Goal: Information Seeking & Learning: Learn about a topic

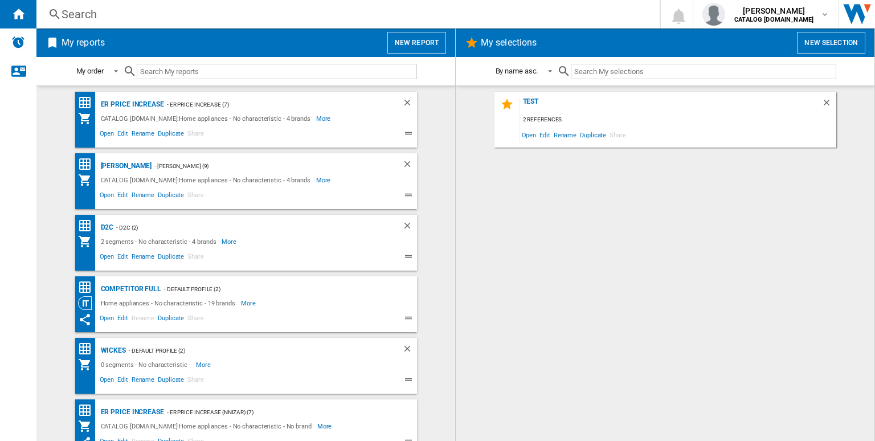
click at [373, 12] on div "Search" at bounding box center [346, 14] width 569 height 16
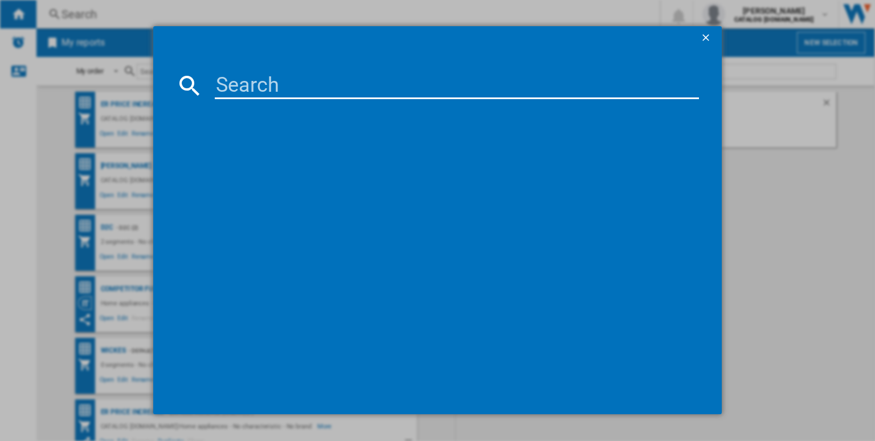
click at [331, 86] on input at bounding box center [457, 85] width 484 height 27
paste input "CCB6741ACM"
type input "CCB6741ACM"
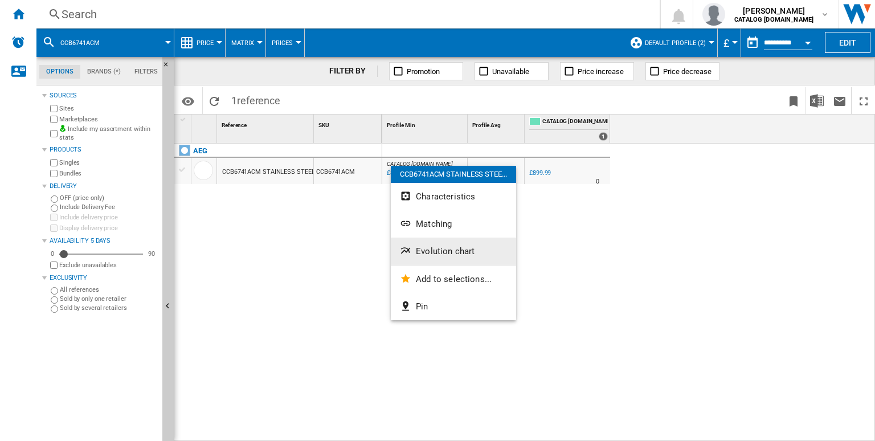
click at [413, 248] on button "Evolution chart" at bounding box center [453, 251] width 125 height 27
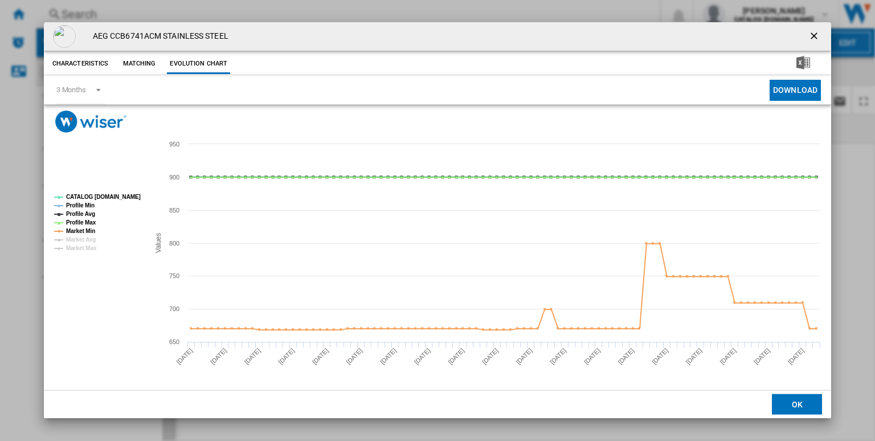
click at [816, 37] on ng-md-icon "getI18NText('BUTTONS.CLOSE_DIALOG')" at bounding box center [816, 37] width 14 height 14
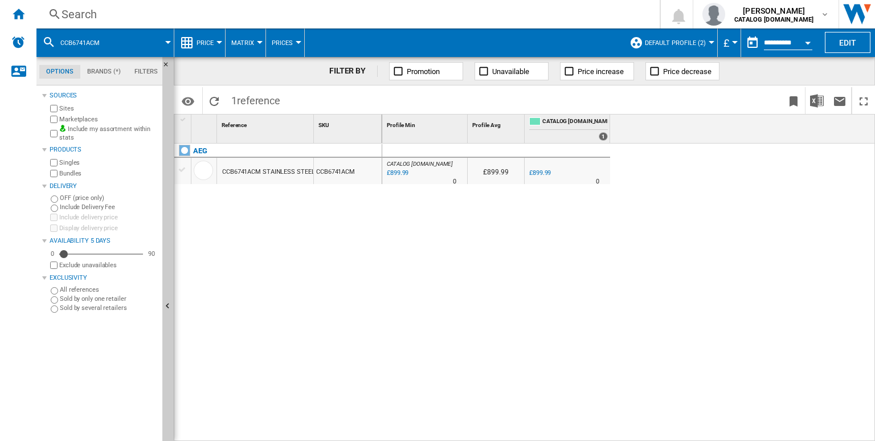
click at [691, 32] on button "Default profile (2)" at bounding box center [678, 42] width 67 height 28
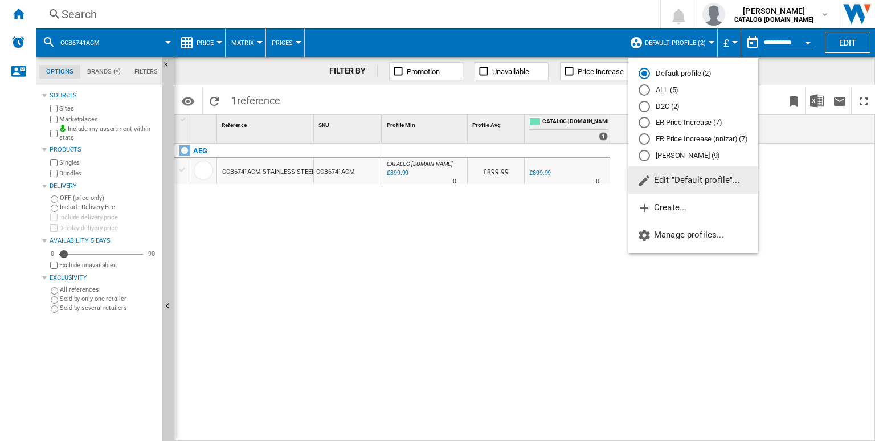
click at [664, 176] on span "Edit "Default profile"..." at bounding box center [689, 180] width 103 height 10
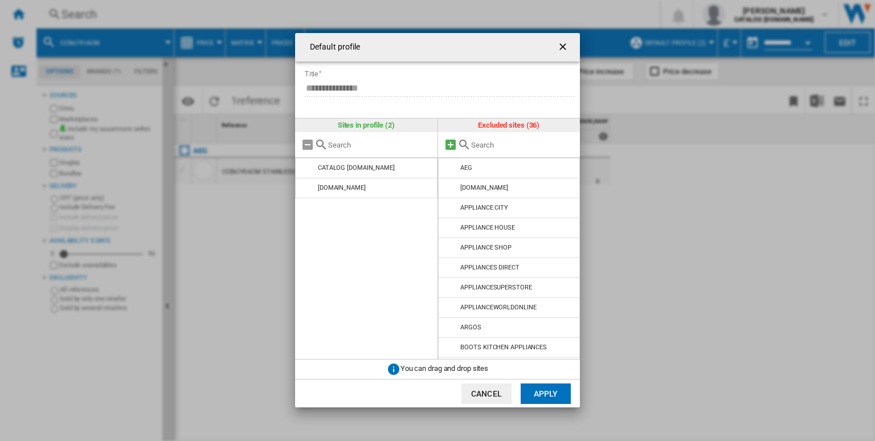
click at [449, 149] on md-icon at bounding box center [451, 145] width 14 height 14
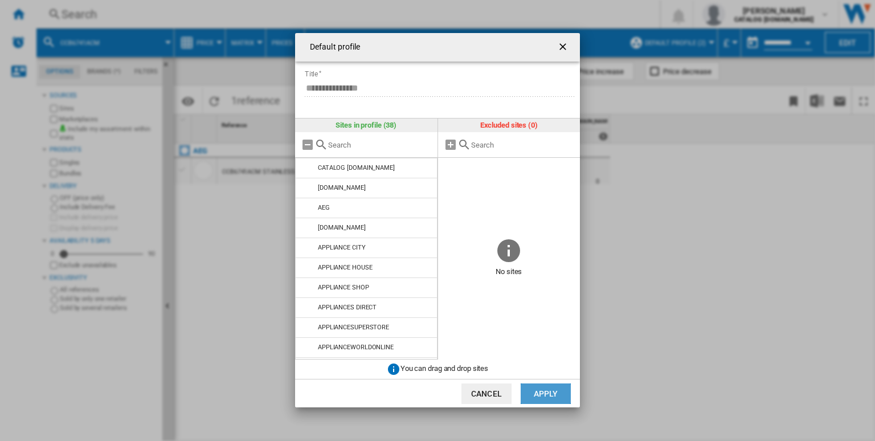
click at [541, 397] on button "Apply" at bounding box center [546, 394] width 50 height 21
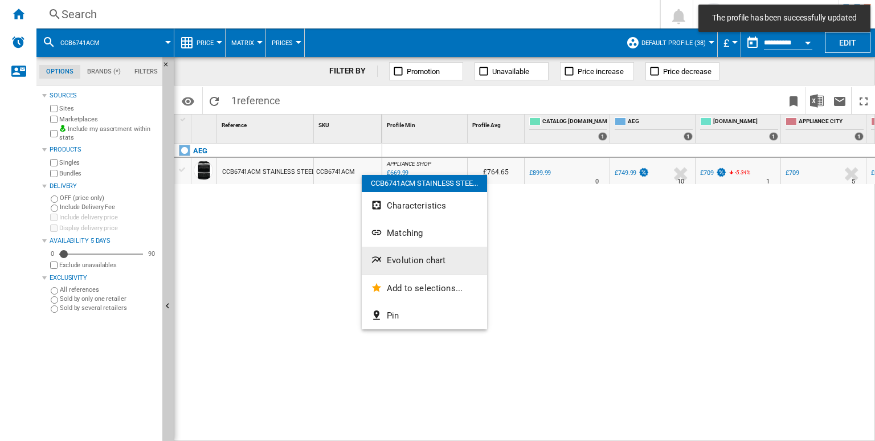
click at [411, 254] on button "Evolution chart" at bounding box center [424, 260] width 125 height 27
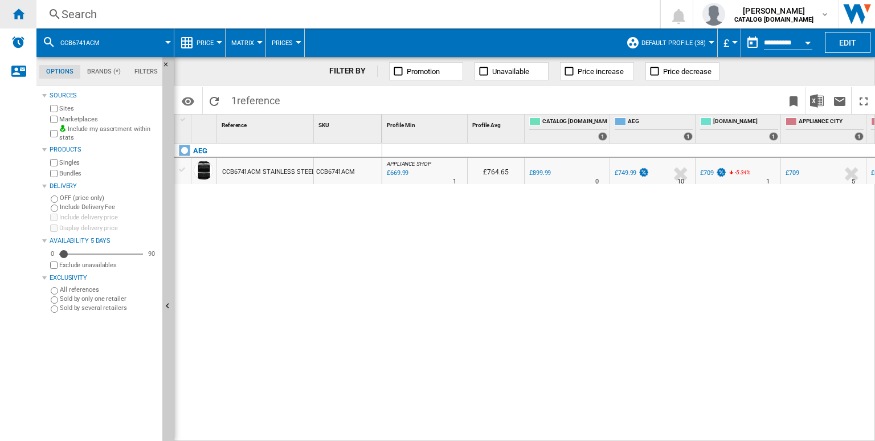
click at [22, 17] on ng-md-icon "Home" at bounding box center [18, 14] width 14 height 14
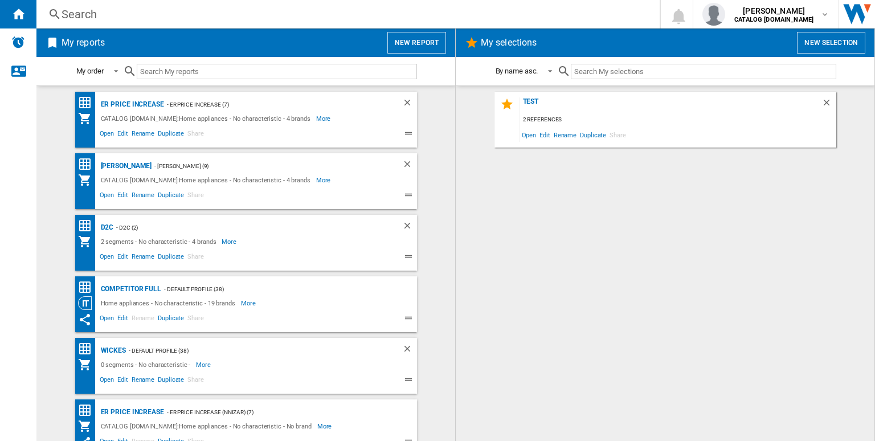
click at [186, 12] on div "Search" at bounding box center [346, 14] width 569 height 16
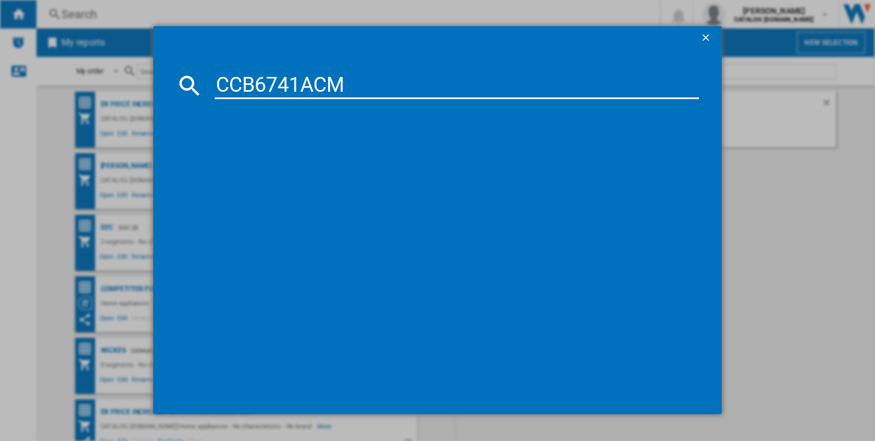
type input "CCB6741ACM"
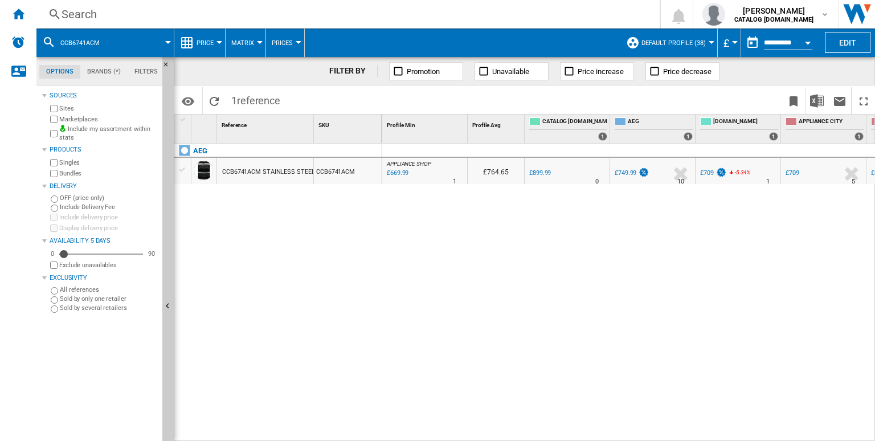
click at [308, 179] on div "CCB6741ACM STAINLESS STEEL" at bounding box center [268, 172] width 92 height 26
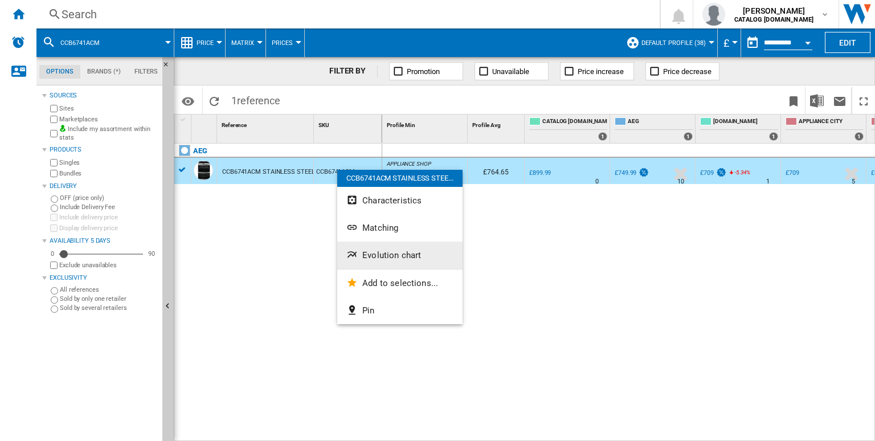
click at [381, 254] on span "Evolution chart" at bounding box center [392, 255] width 59 height 10
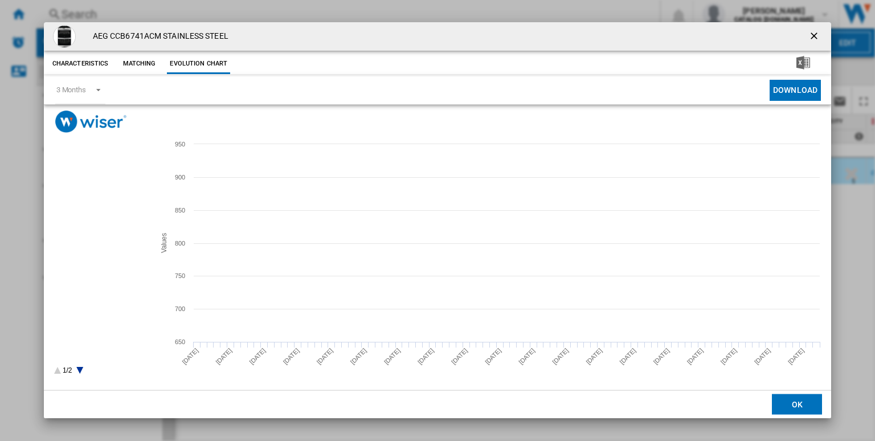
click at [101, 193] on rect "Product popup" at bounding box center [100, 284] width 100 height 189
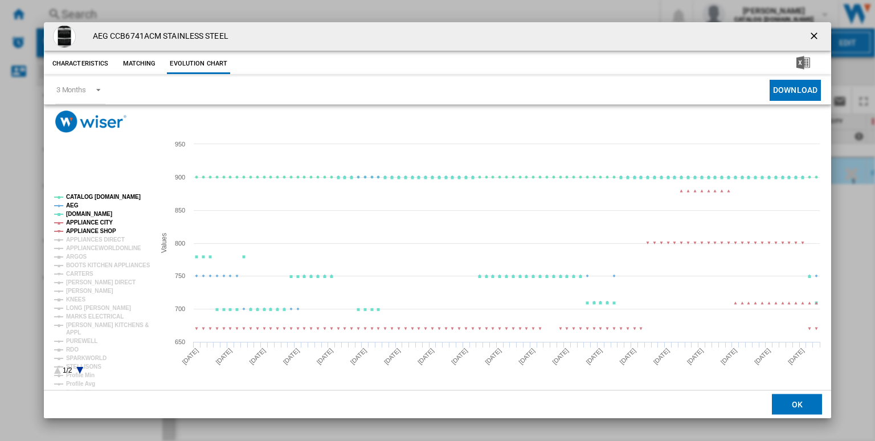
click at [91, 219] on tspan "APPLIANCE CITY" at bounding box center [89, 222] width 47 height 6
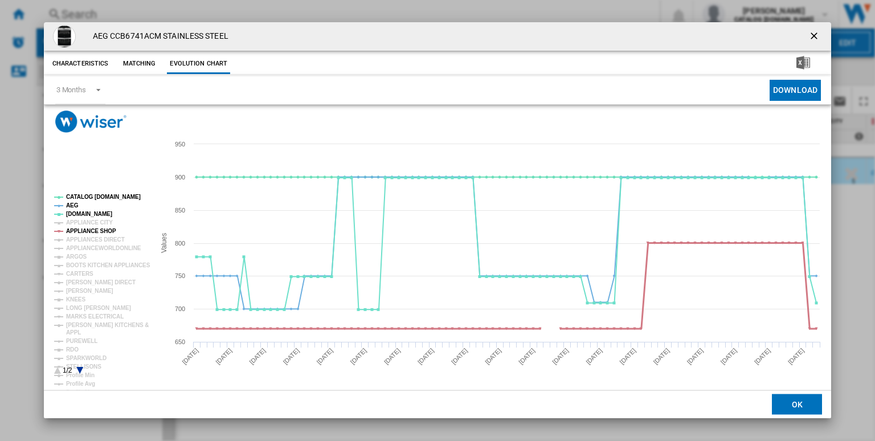
click at [104, 231] on tspan "APPLIANCE SHOP" at bounding box center [91, 231] width 50 height 6
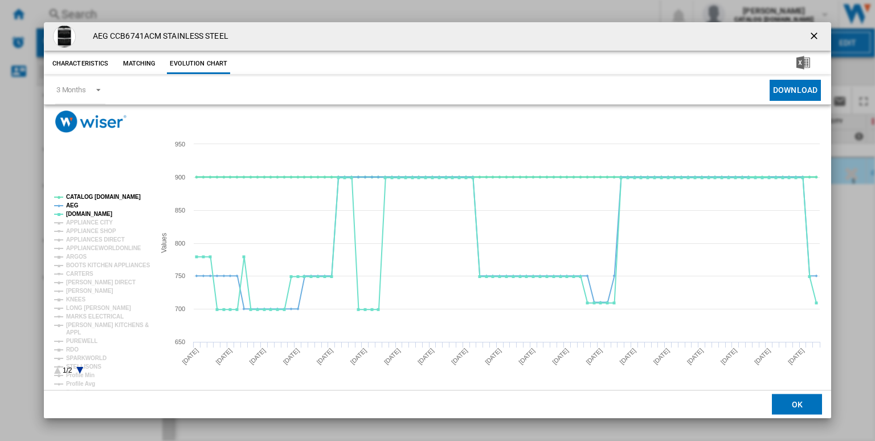
click at [106, 197] on tspan "CATALOG ELECTROLUX.UK" at bounding box center [103, 197] width 75 height 6
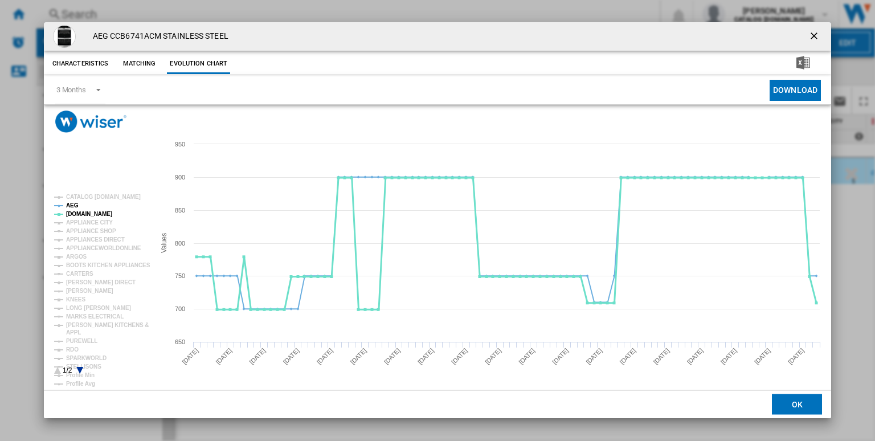
click at [69, 211] on tspan "AO.COM" at bounding box center [89, 214] width 46 height 6
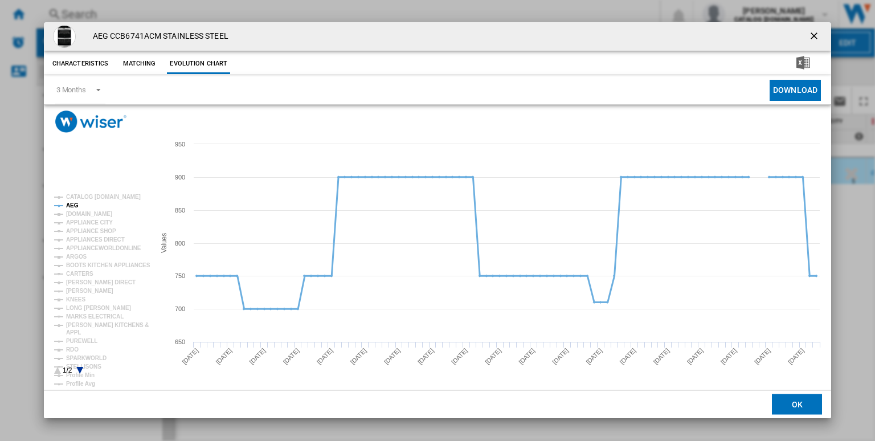
click at [70, 202] on tspan "AEG" at bounding box center [72, 205] width 13 height 6
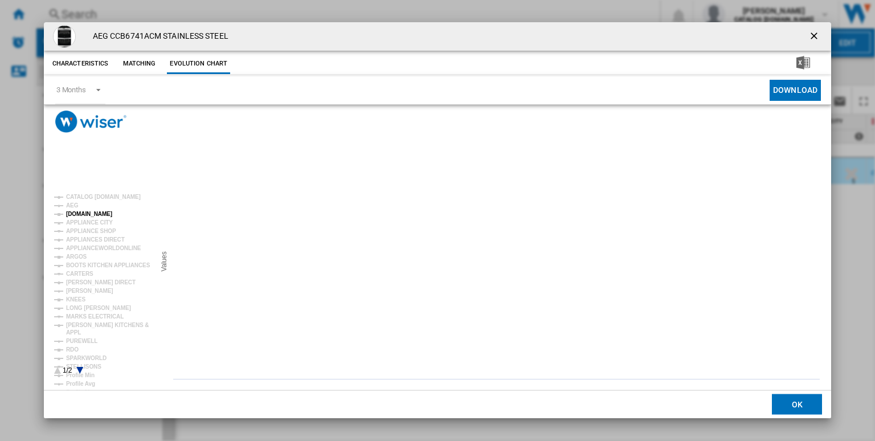
click at [88, 213] on tspan "AO.COM" at bounding box center [89, 214] width 46 height 6
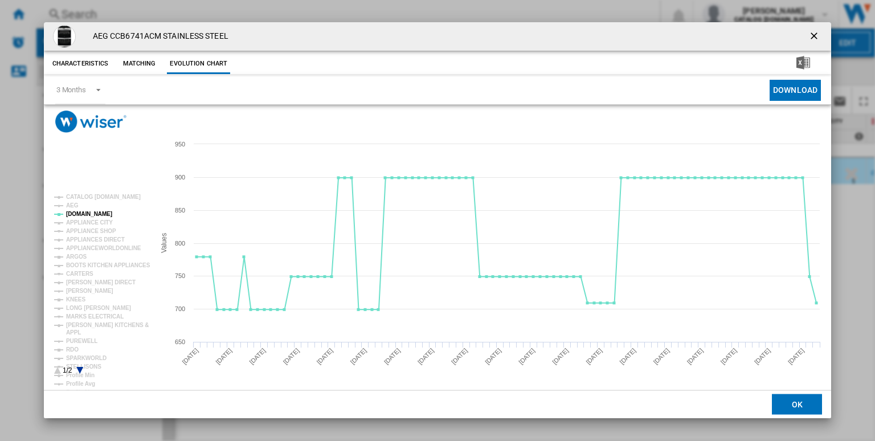
click at [78, 370] on rect "Product popup" at bounding box center [100, 284] width 100 height 189
click at [82, 368] on icon "Product popup" at bounding box center [79, 370] width 7 height 7
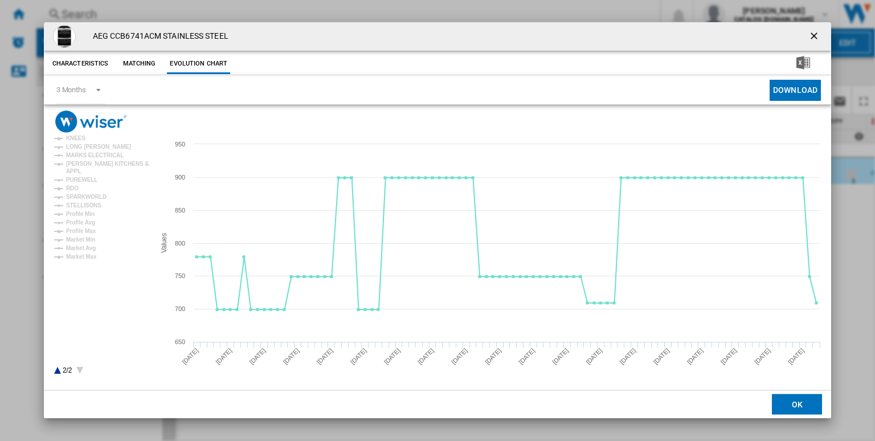
click at [62, 367] on rect "Product popup" at bounding box center [100, 284] width 100 height 189
click at [60, 368] on rect "Product popup" at bounding box center [100, 284] width 100 height 189
click at [56, 370] on icon "Product popup" at bounding box center [57, 370] width 7 height 7
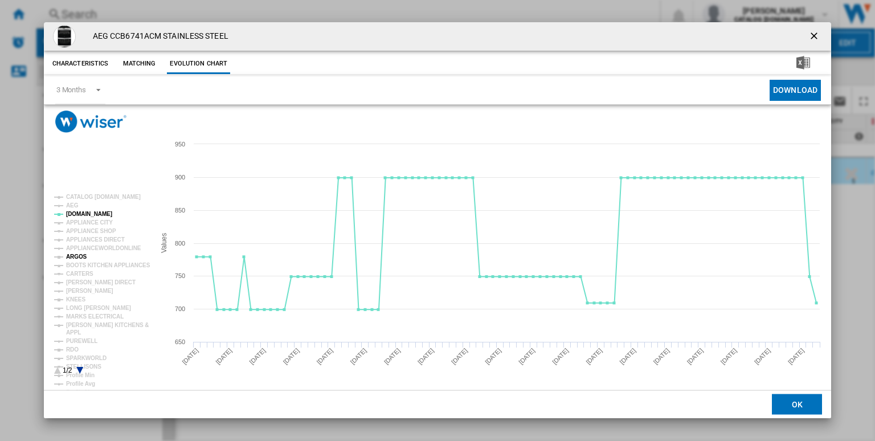
click at [78, 254] on tspan "ARGOS" at bounding box center [76, 257] width 21 height 6
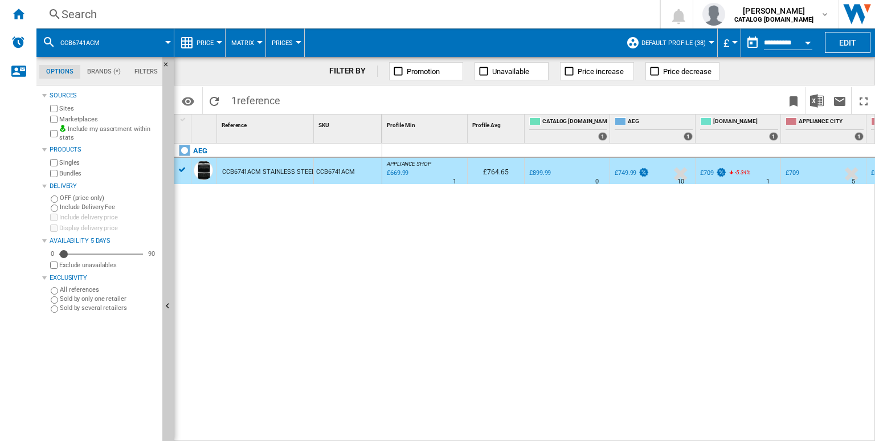
click at [382, 13] on div "Search" at bounding box center [346, 14] width 569 height 16
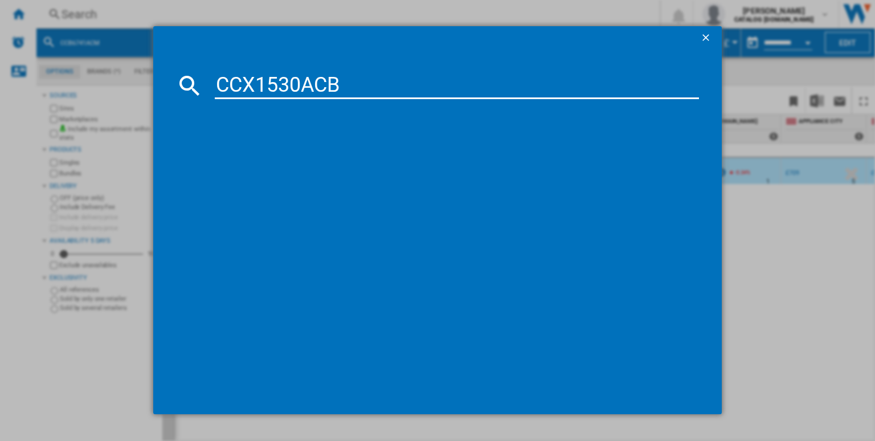
type input "CCX1530ACB"
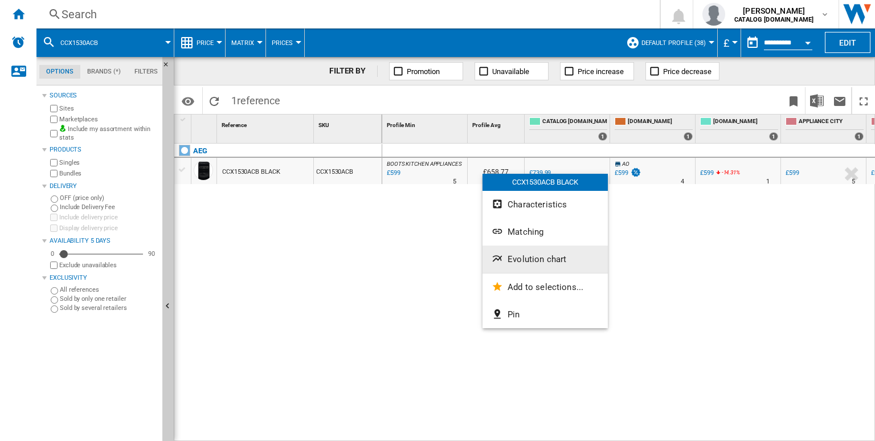
click at [528, 265] on button "Evolution chart" at bounding box center [545, 259] width 125 height 27
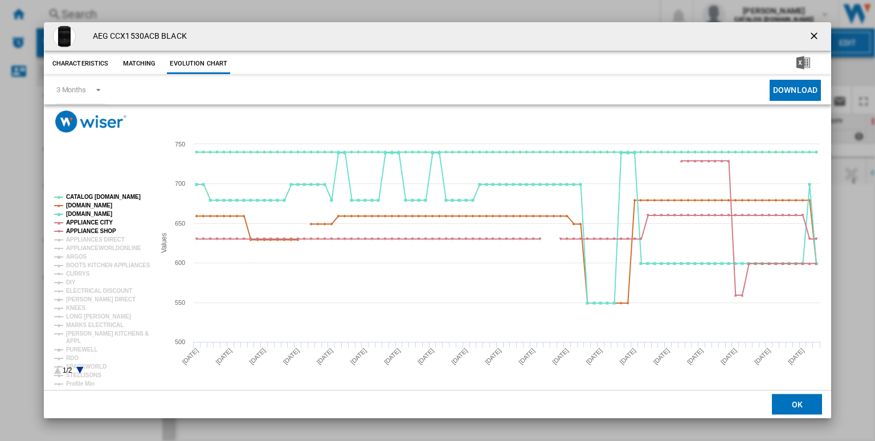
click at [96, 192] on rect "Product popup" at bounding box center [100, 284] width 100 height 189
click at [94, 204] on tspan "AMAZON.CO.UK" at bounding box center [89, 205] width 46 height 6
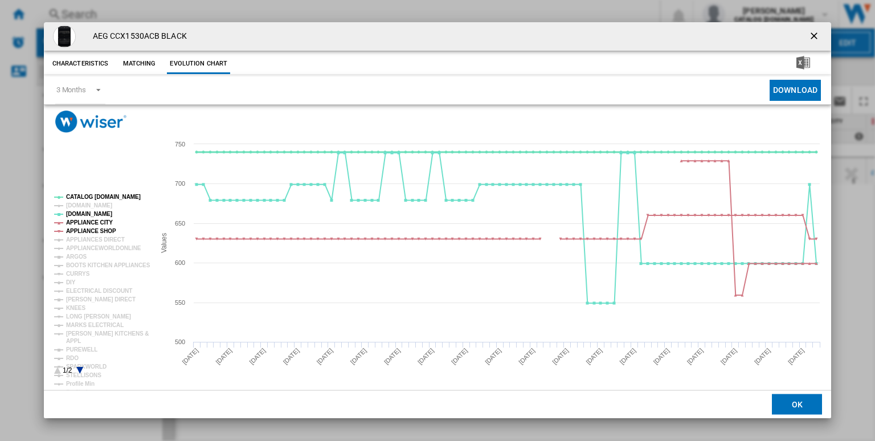
click at [107, 196] on tspan "CATALOG ELECTROLUX.UK" at bounding box center [103, 197] width 75 height 6
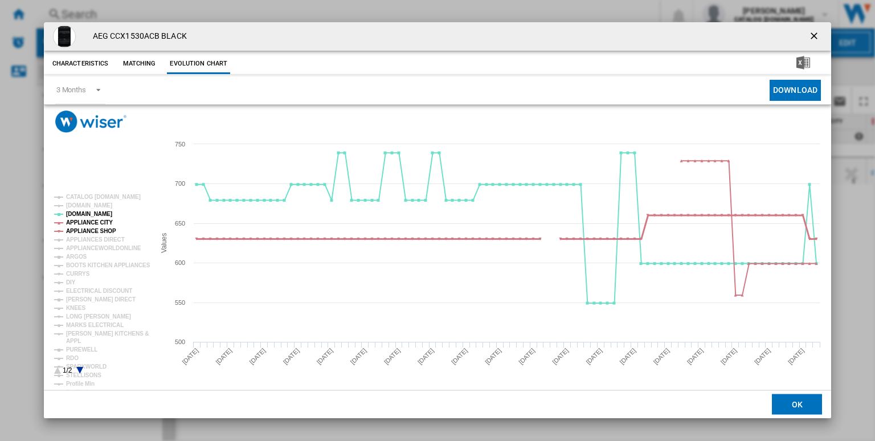
click at [91, 228] on tspan "APPLIANCE SHOP" at bounding box center [91, 231] width 50 height 6
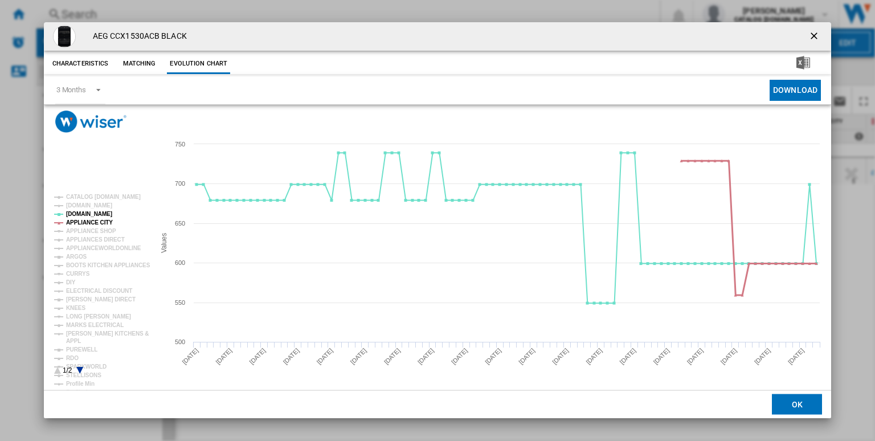
click at [100, 222] on tspan "APPLIANCE CITY" at bounding box center [89, 222] width 47 height 6
click at [79, 259] on tspan "ARGOS" at bounding box center [76, 257] width 21 height 6
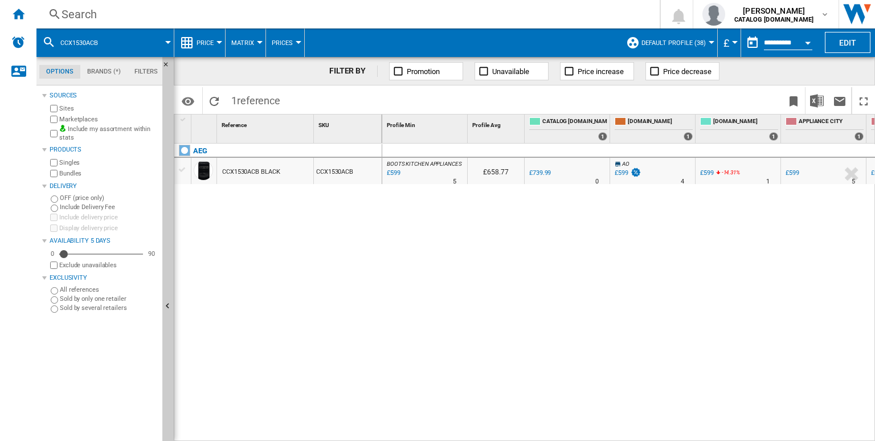
click at [445, 19] on div "Search" at bounding box center [346, 14] width 569 height 16
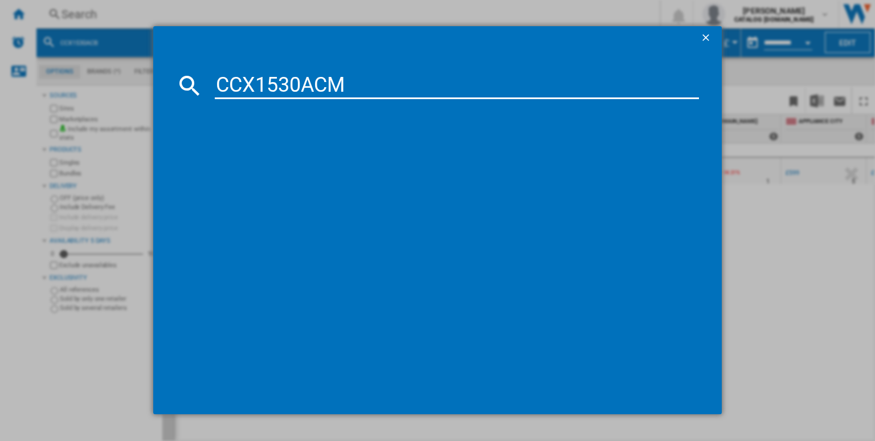
type input "CCX1530ACM"
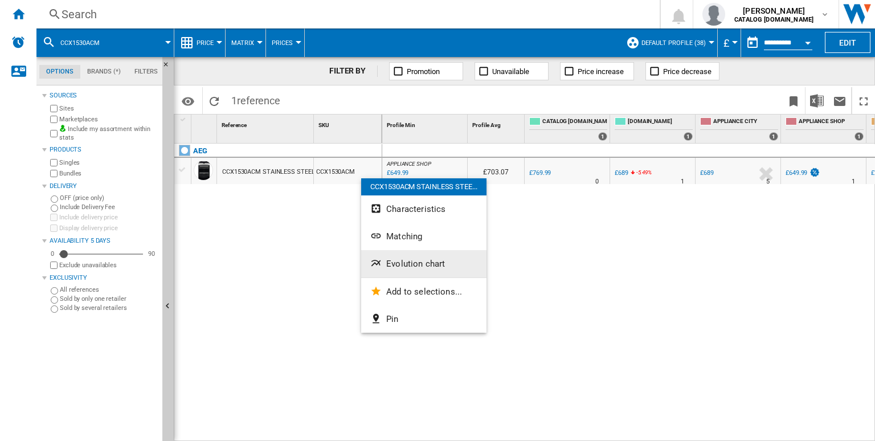
click at [408, 264] on span "Evolution chart" at bounding box center [415, 264] width 59 height 10
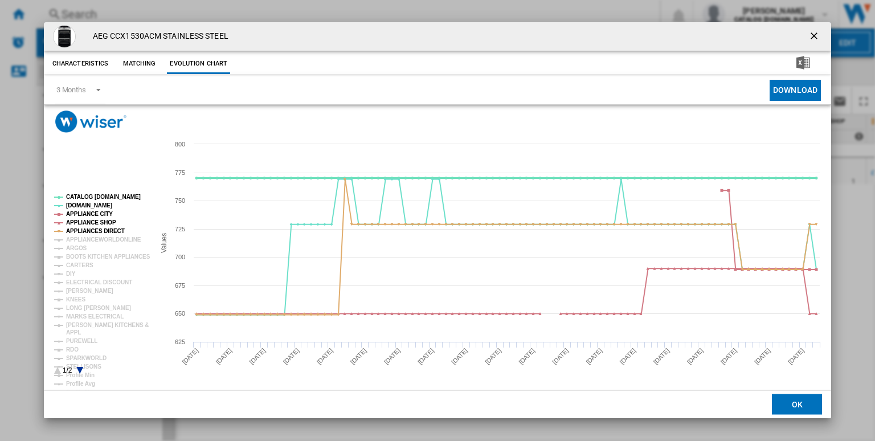
click at [102, 194] on tspan "CATALOG ELECTROLUX.UK" at bounding box center [103, 197] width 75 height 6
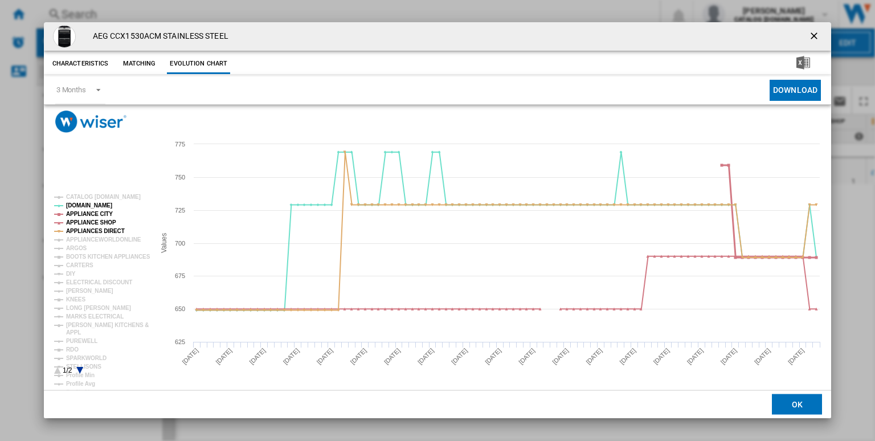
click at [95, 215] on tspan "APPLIANCE CITY" at bounding box center [89, 214] width 47 height 6
click at [100, 222] on tspan "APPLIANCE SHOP" at bounding box center [91, 222] width 50 height 6
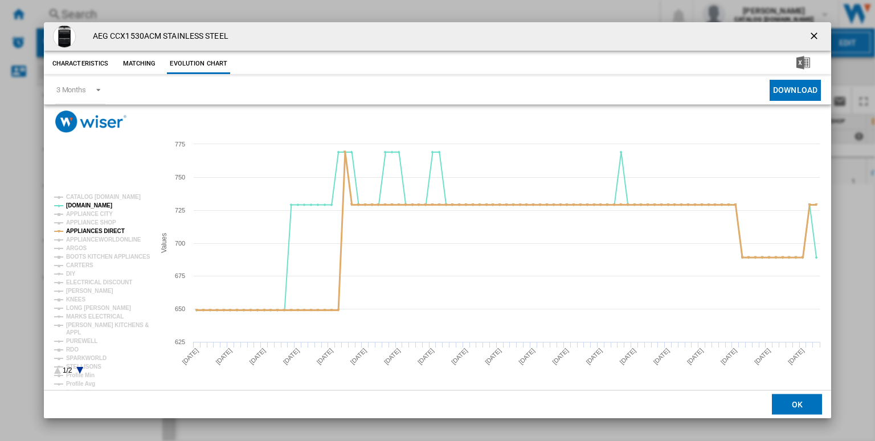
click at [105, 228] on tspan "APPLIANCES DIRECT" at bounding box center [95, 231] width 59 height 6
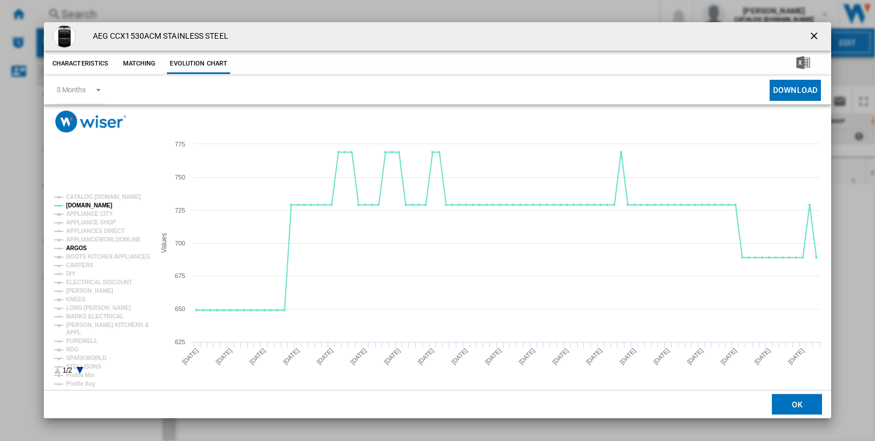
click at [84, 245] on tspan "ARGOS" at bounding box center [76, 248] width 21 height 6
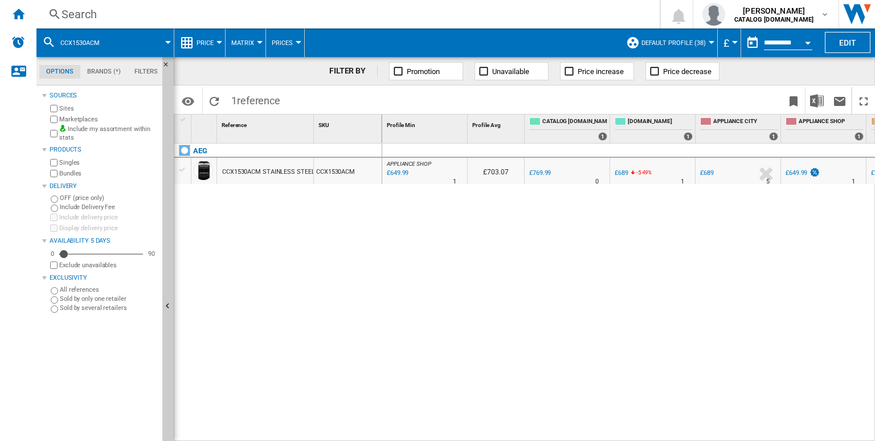
click at [356, 14] on div "Search" at bounding box center [346, 14] width 569 height 16
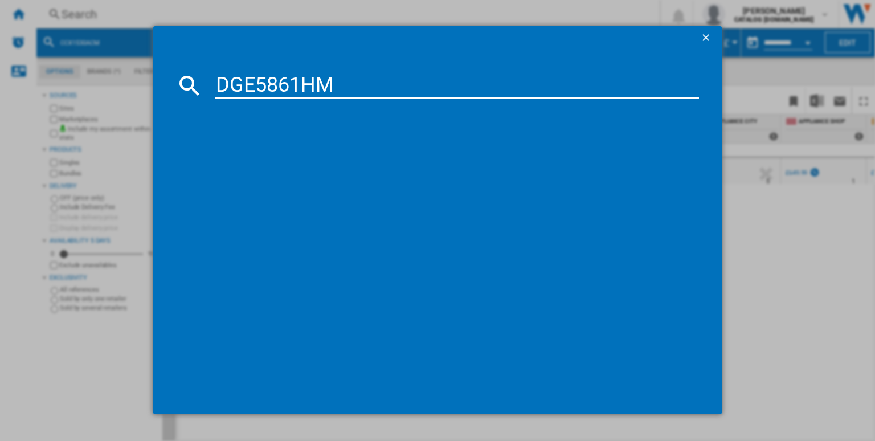
type input "DGE5861HM"
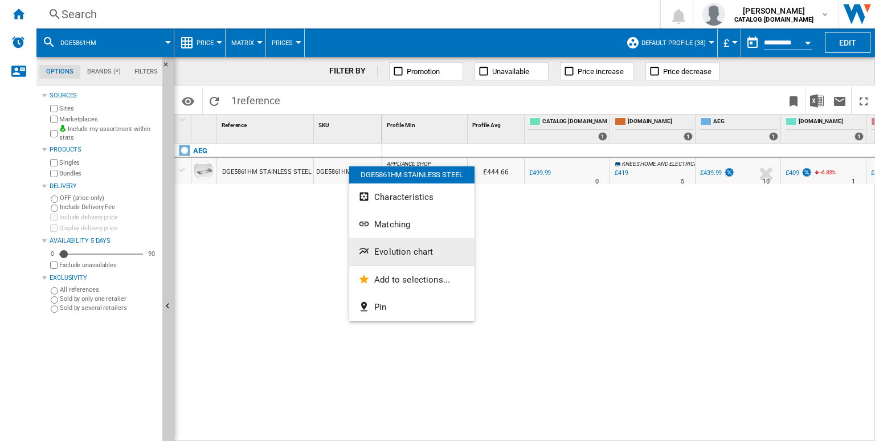
click at [394, 260] on button "Evolution chart" at bounding box center [411, 251] width 125 height 27
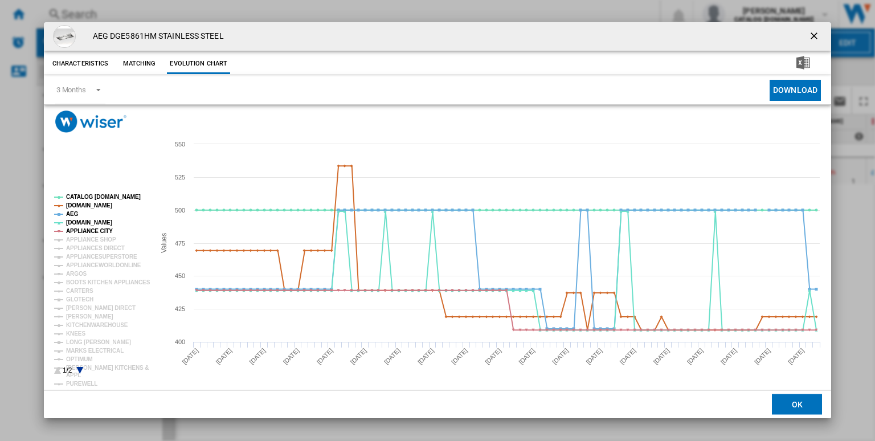
click at [91, 192] on rect "Product popup" at bounding box center [100, 284] width 100 height 189
click at [96, 196] on tspan "CATALOG ELECTROLUX.UK" at bounding box center [103, 197] width 75 height 6
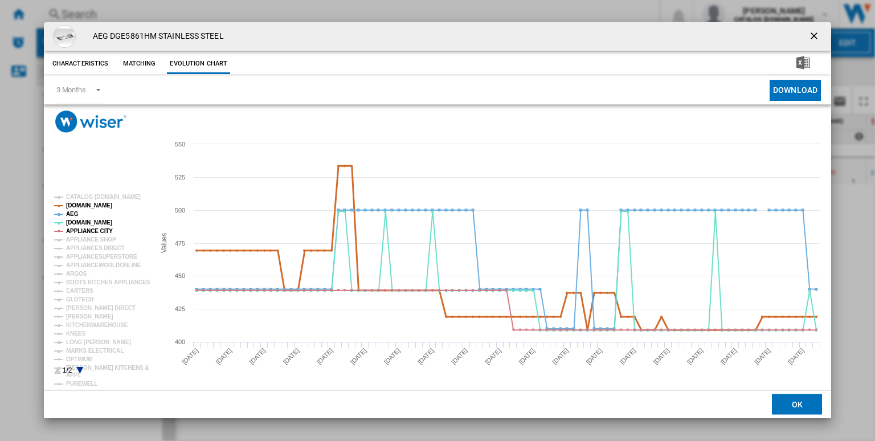
click at [74, 206] on tspan "AMAZON.CO.UK" at bounding box center [89, 205] width 46 height 6
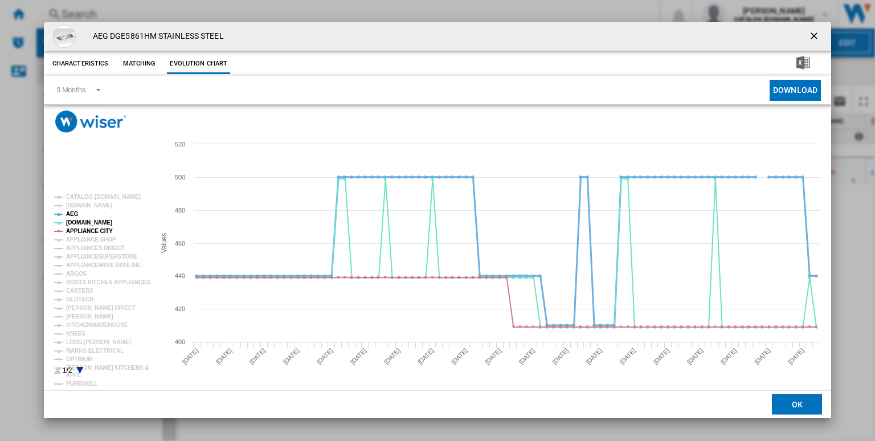
click at [71, 214] on tspan "AEG" at bounding box center [72, 214] width 13 height 6
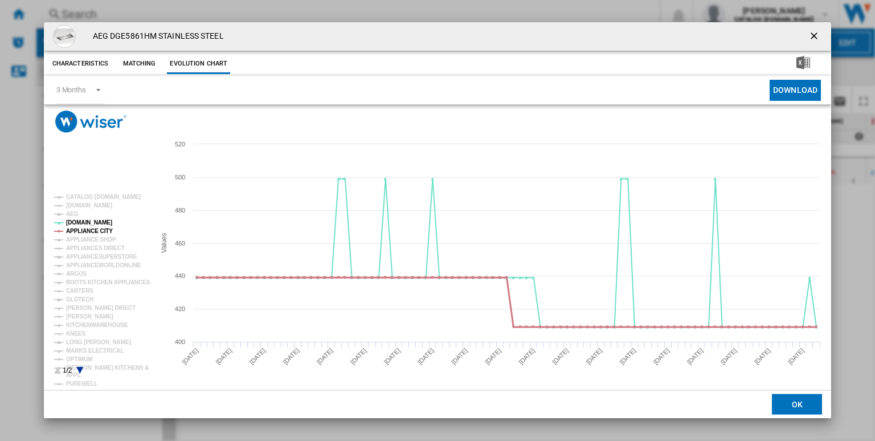
click at [97, 230] on tspan "APPLIANCE CITY" at bounding box center [89, 231] width 47 height 6
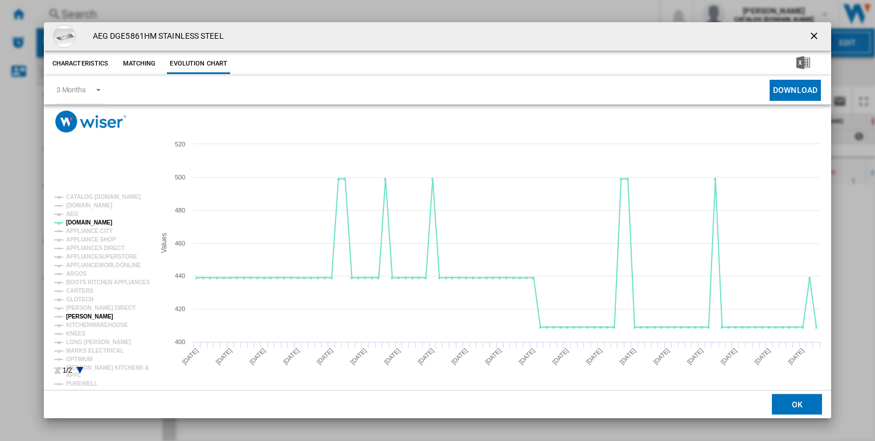
click at [82, 313] on tspan "JOHN LEWIS" at bounding box center [89, 316] width 47 height 6
click at [77, 275] on tspan "ARGOS" at bounding box center [76, 274] width 21 height 6
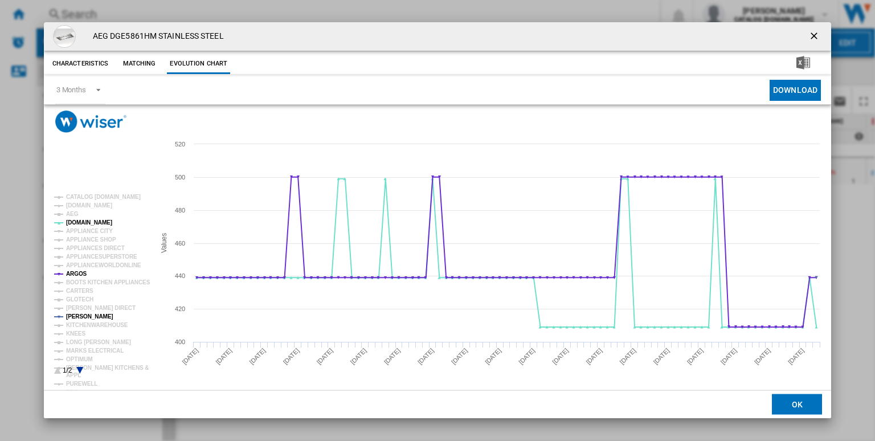
click at [817, 40] on ng-md-icon "getI18NText('BUTTONS.CLOSE_DIALOG')" at bounding box center [816, 37] width 14 height 14
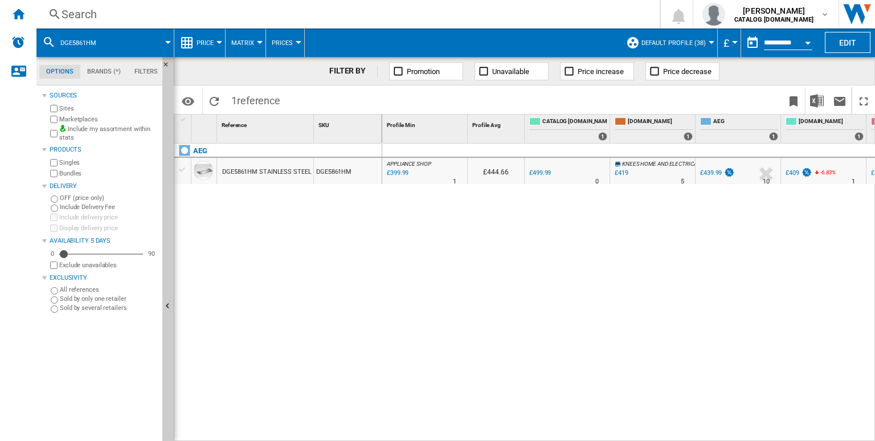
click at [706, 43] on button "Default profile (38)" at bounding box center [677, 42] width 70 height 28
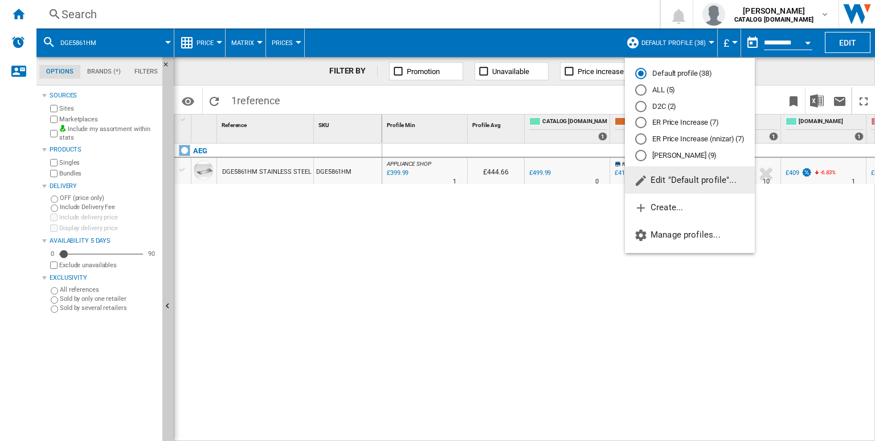
click at [663, 172] on button "Edit "Default profile"..." at bounding box center [690, 179] width 130 height 27
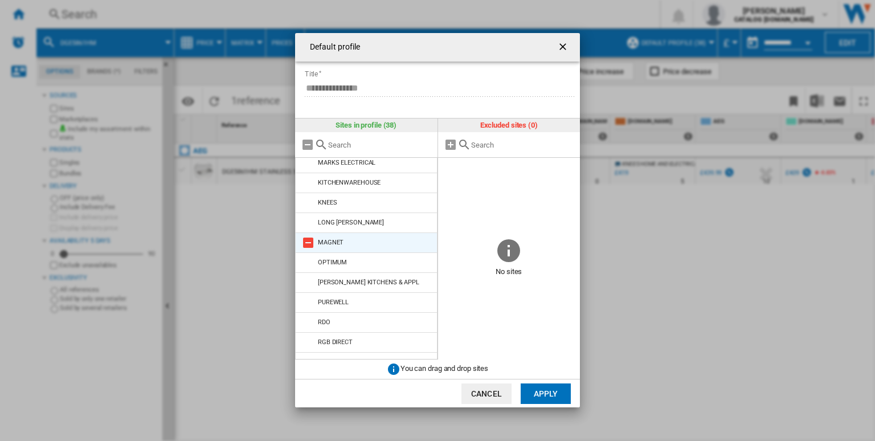
scroll to position [483, 0]
click at [308, 166] on md-icon "Default profile ..." at bounding box center [309, 164] width 14 height 14
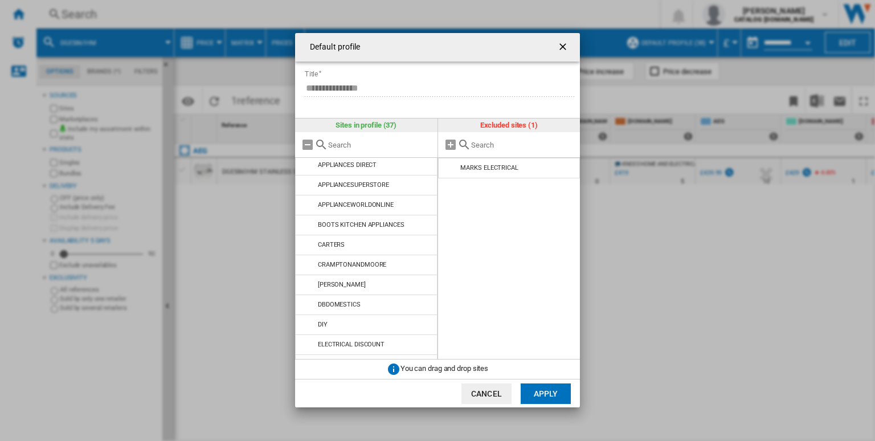
scroll to position [178, 0]
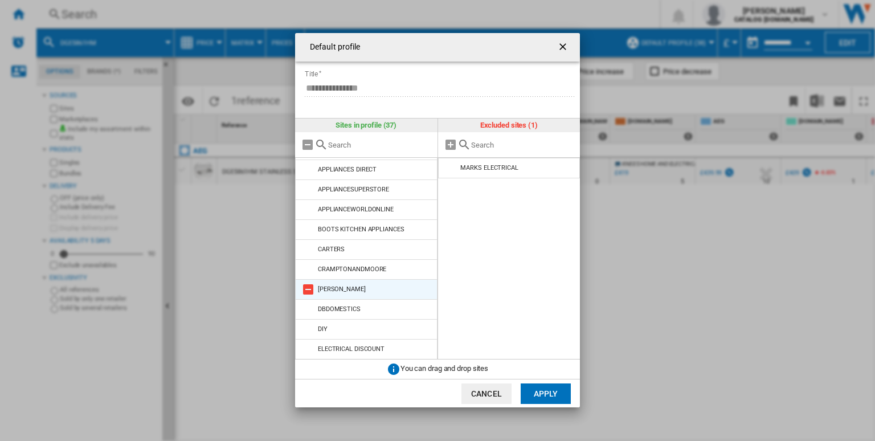
click at [306, 287] on md-icon "Default profile ..." at bounding box center [309, 290] width 14 height 14
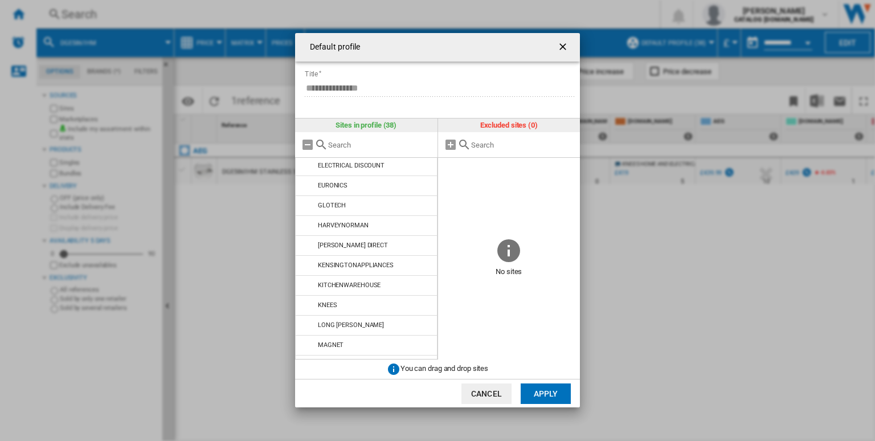
scroll to position [0, 0]
click at [538, 394] on button "Apply" at bounding box center [546, 394] width 50 height 21
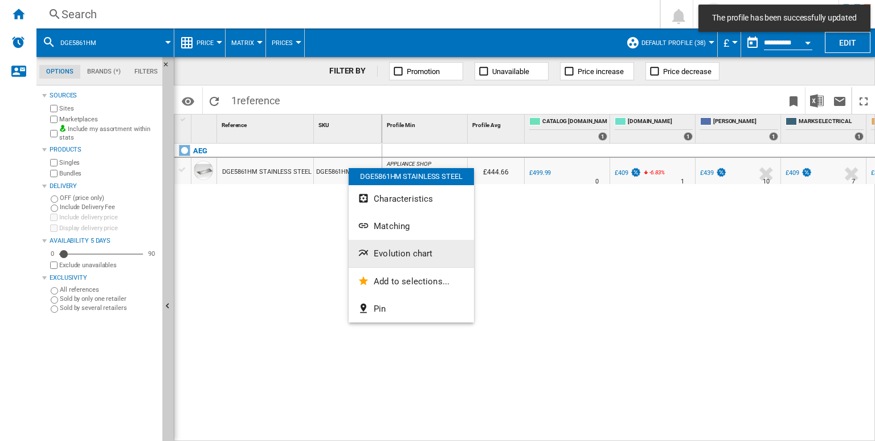
click at [403, 259] on button "Evolution chart" at bounding box center [411, 253] width 125 height 27
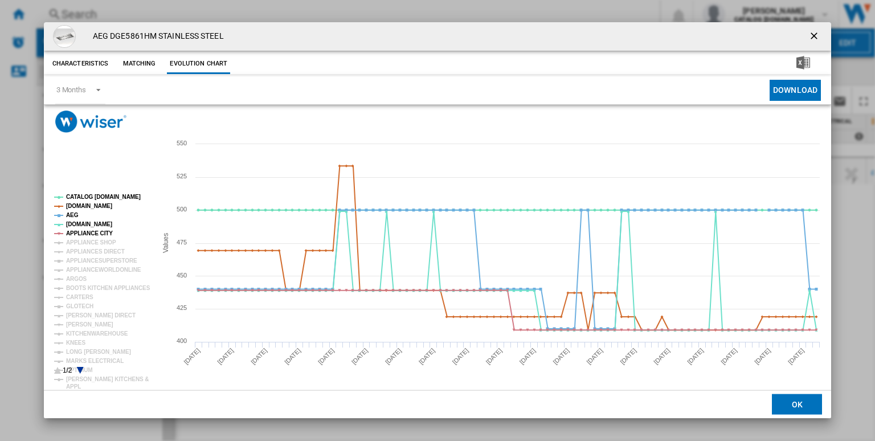
click at [80, 194] on rect "Product popup" at bounding box center [101, 284] width 102 height 189
click at [85, 207] on tspan "AMAZON.CO.UK" at bounding box center [89, 206] width 46 height 6
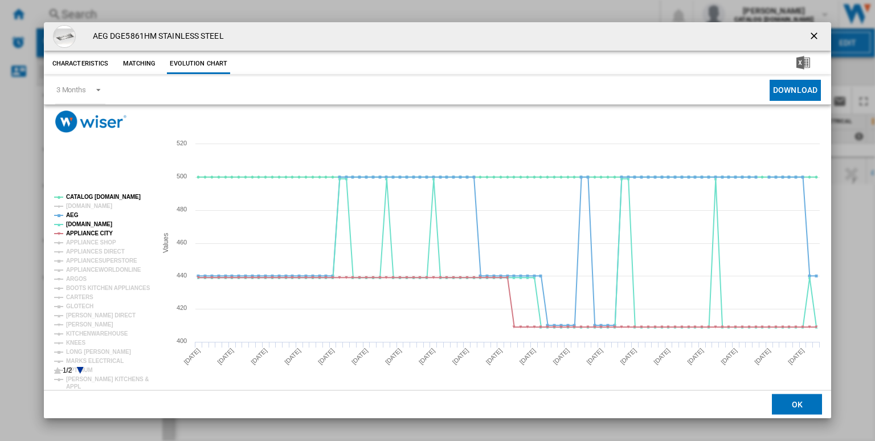
click at [94, 203] on tspan "AMAZON.CO.UK" at bounding box center [89, 206] width 46 height 6
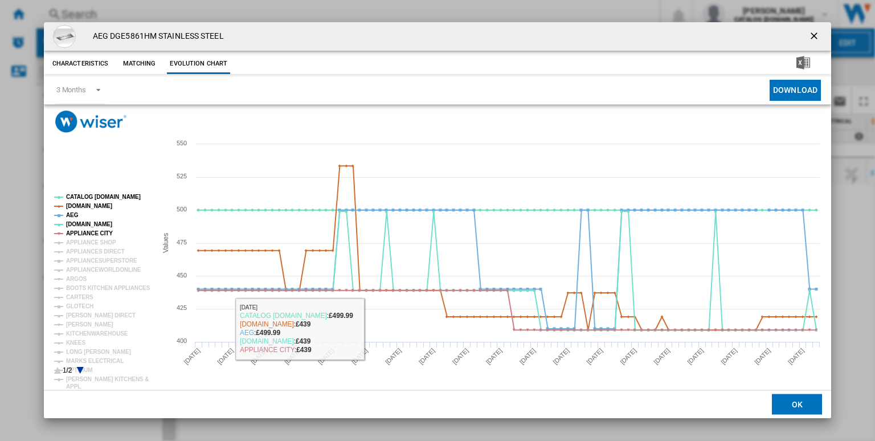
click at [788, 405] on button "OK" at bounding box center [797, 404] width 50 height 21
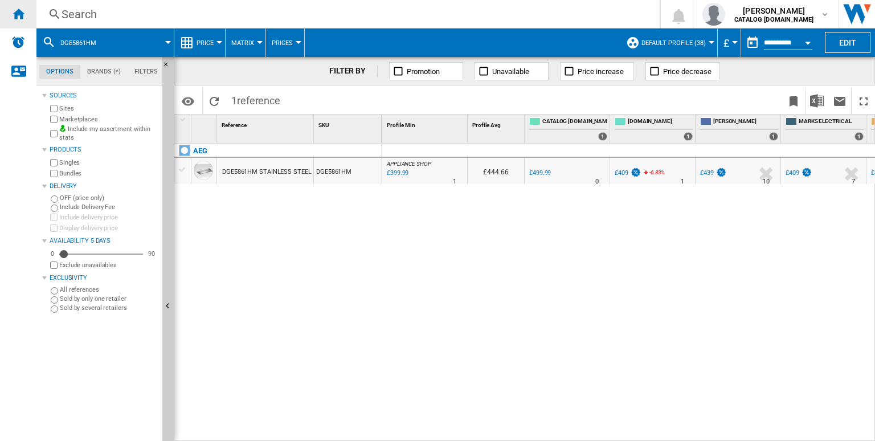
click at [23, 21] on div "Home" at bounding box center [18, 14] width 36 height 28
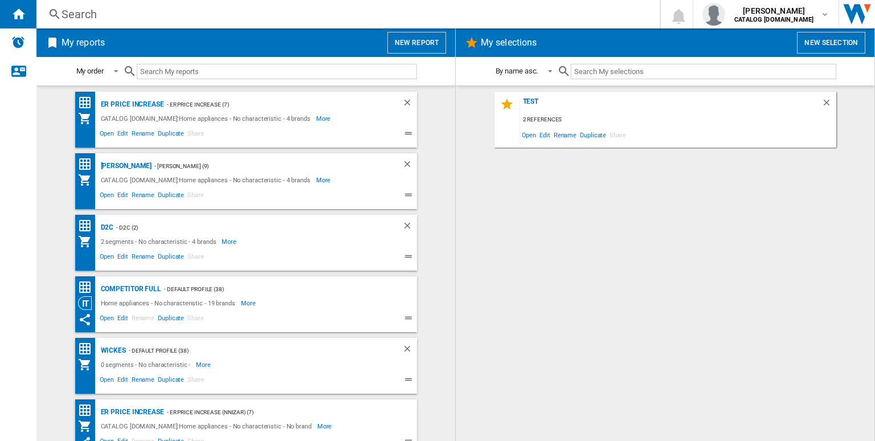
click at [290, 10] on div "Search" at bounding box center [346, 14] width 569 height 16
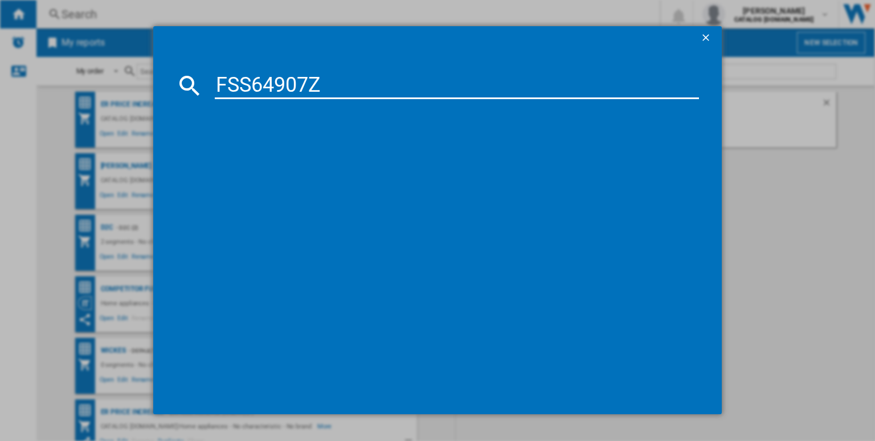
type input "FSS64907Z"
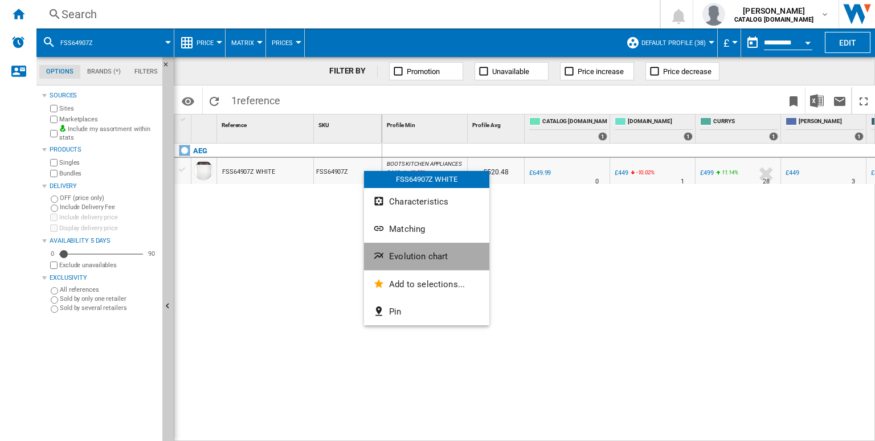
click at [416, 250] on button "Evolution chart" at bounding box center [426, 256] width 125 height 27
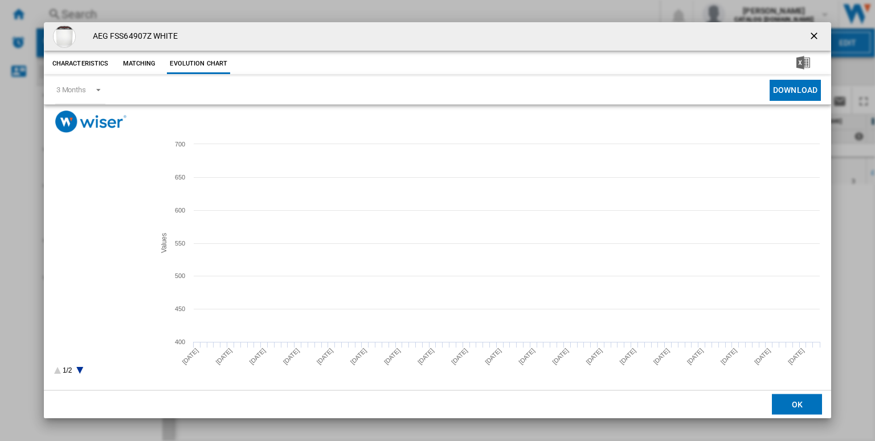
click at [100, 195] on tspan "CATALOG ELECTROLUX.UK" at bounding box center [103, 197] width 75 height 6
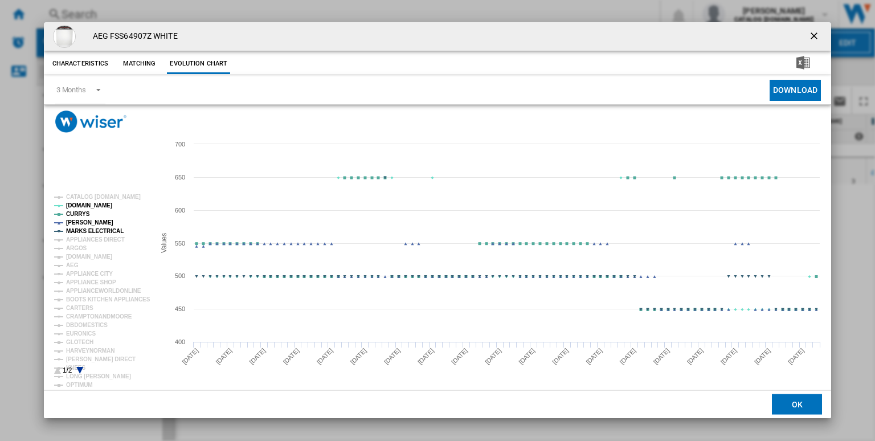
click at [94, 230] on tspan "MARKS ELECTRICAL" at bounding box center [95, 231] width 58 height 6
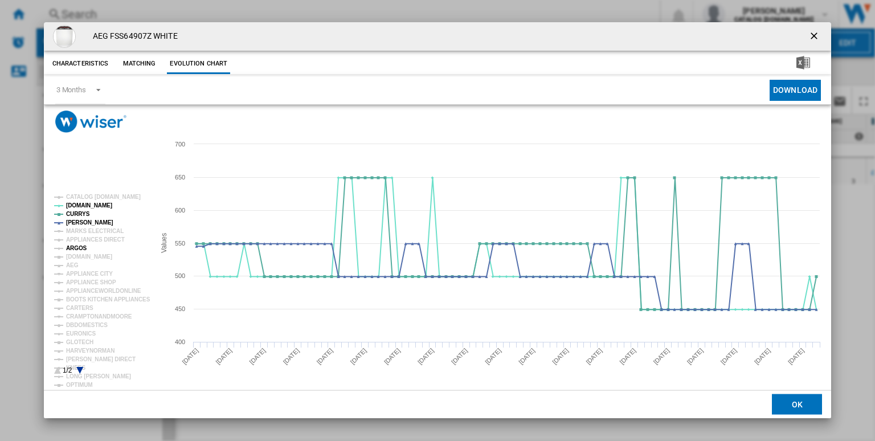
click at [81, 249] on tspan "ARGOS" at bounding box center [76, 248] width 21 height 6
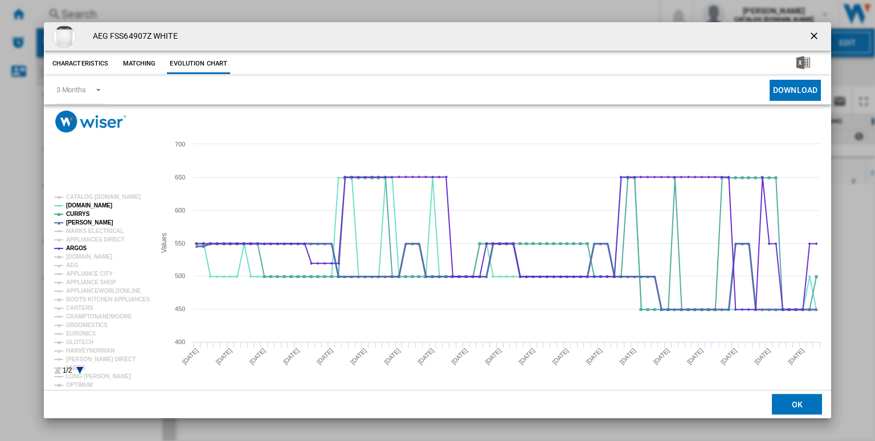
click at [74, 224] on tspan "JOHN LEWIS" at bounding box center [89, 222] width 47 height 6
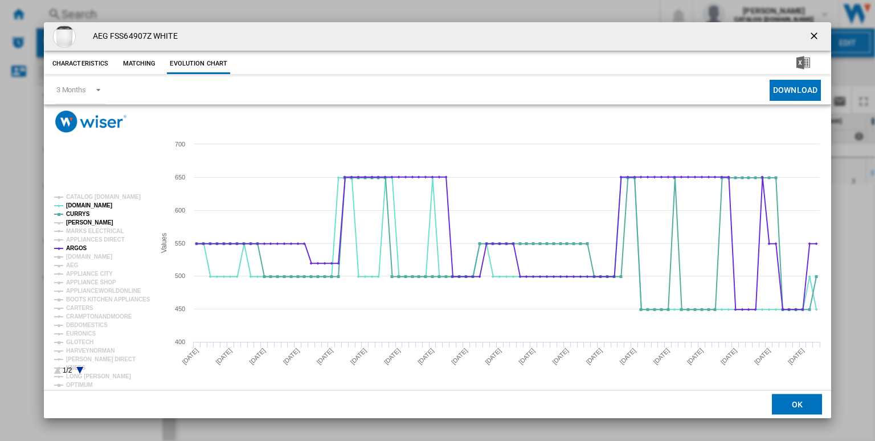
click at [80, 224] on tspan "JOHN LEWIS" at bounding box center [89, 222] width 47 height 6
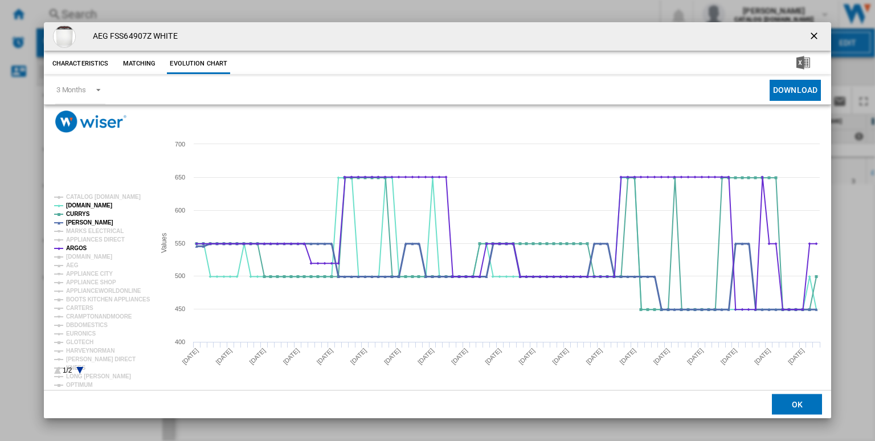
click at [80, 224] on tspan "JOHN LEWIS" at bounding box center [89, 222] width 47 height 6
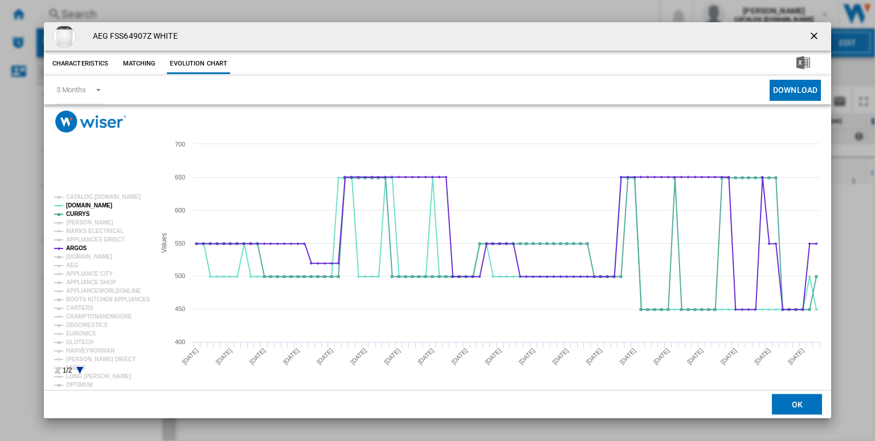
click at [80, 224] on tspan "JOHN LEWIS" at bounding box center [89, 222] width 47 height 6
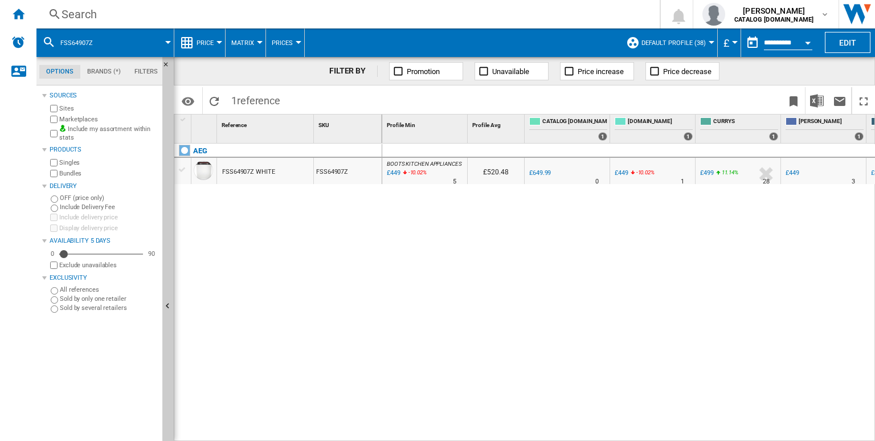
click at [466, 14] on div "Search" at bounding box center [346, 14] width 569 height 16
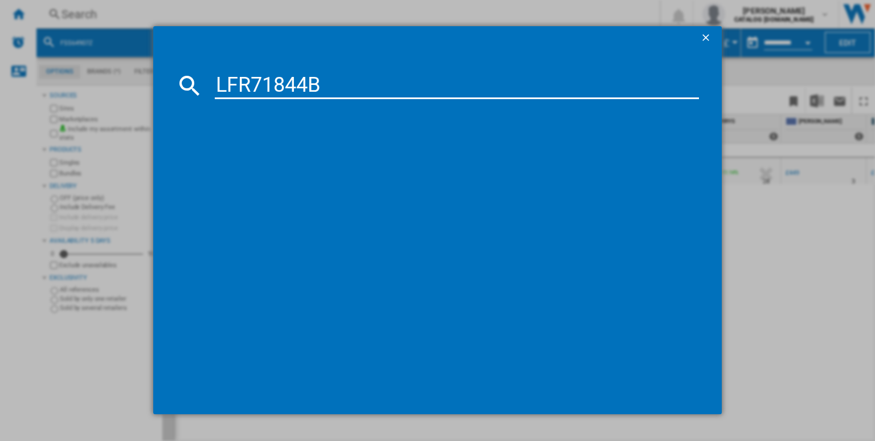
type input "LFR71844B"
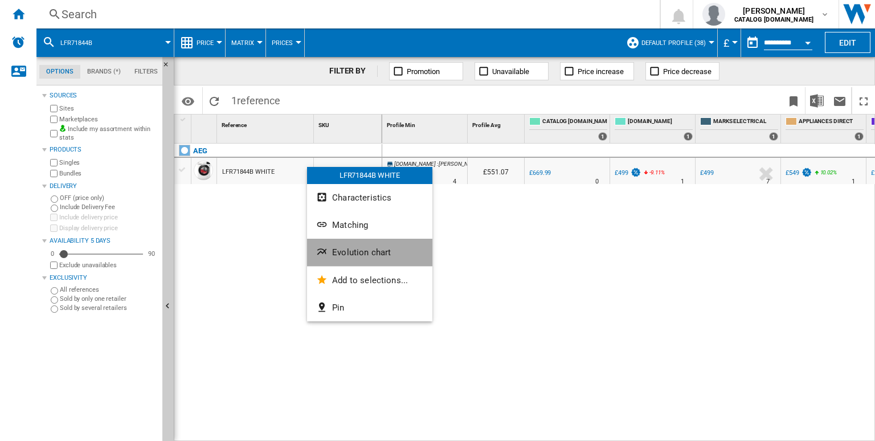
click at [352, 255] on span "Evolution chart" at bounding box center [361, 252] width 59 height 10
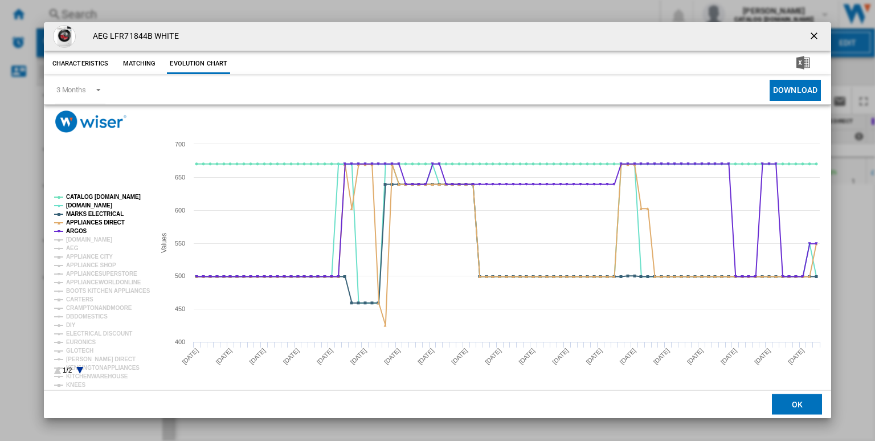
click at [96, 194] on rect "Product popup" at bounding box center [100, 284] width 100 height 189
click at [101, 196] on tspan "CATALOG ELECTROLUX.UK" at bounding box center [103, 197] width 75 height 6
click at [75, 223] on tspan "APPLIANCES DIRECT" at bounding box center [95, 222] width 59 height 6
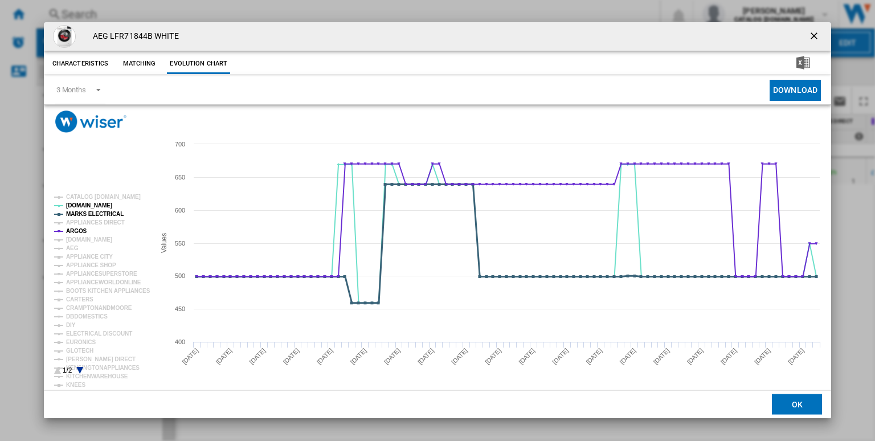
click at [85, 213] on tspan "MARKS ELECTRICAL" at bounding box center [95, 214] width 58 height 6
